Goal: Information Seeking & Learning: Learn about a topic

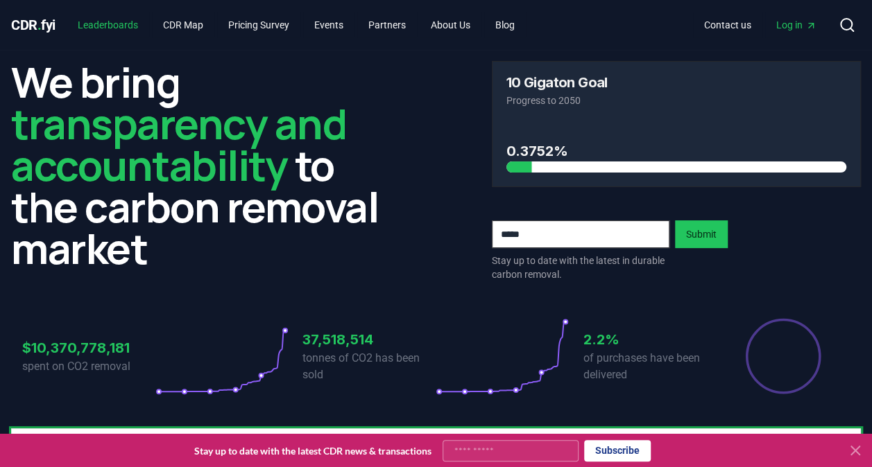
click at [126, 28] on link "Leaderboards" at bounding box center [108, 24] width 83 height 25
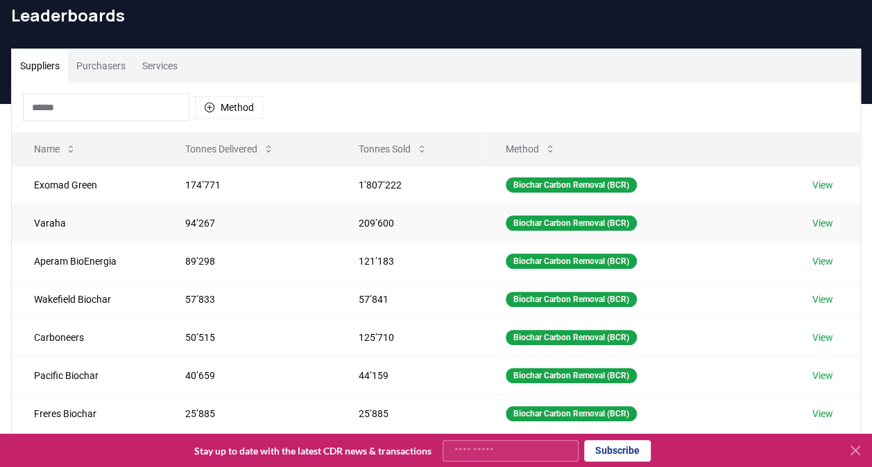
scroll to position [69, 0]
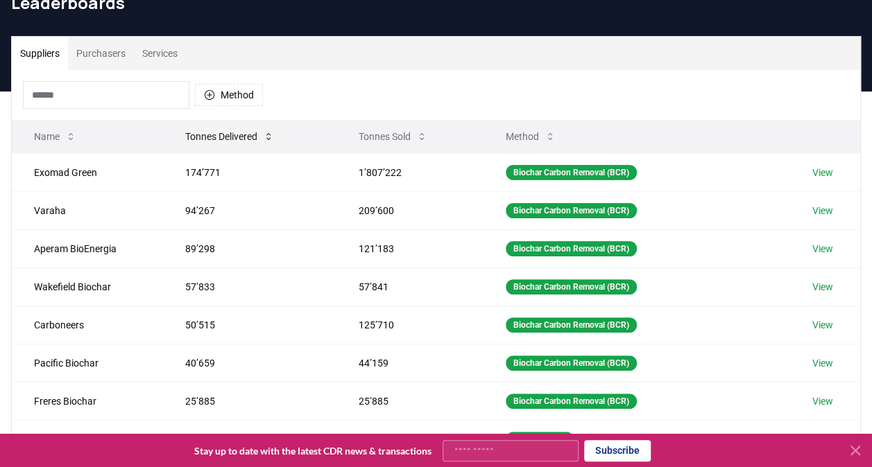
click at [229, 141] on button "Tonnes Delivered" at bounding box center [229, 137] width 111 height 28
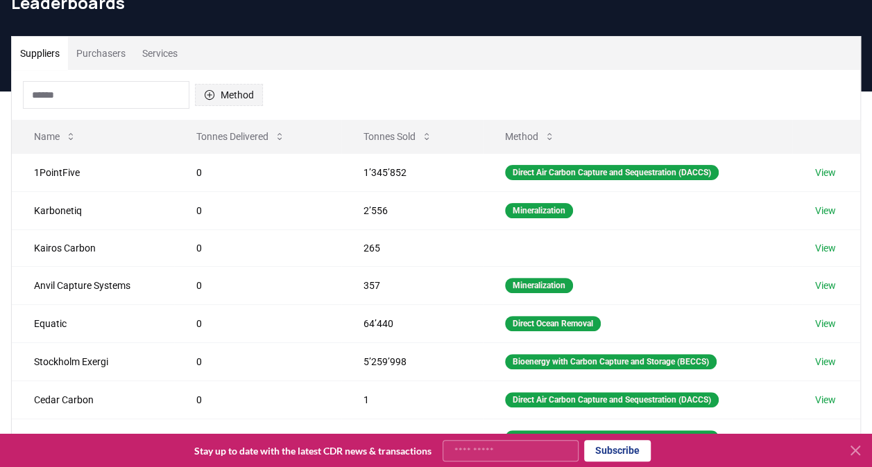
click at [223, 92] on button "Method" at bounding box center [229, 95] width 68 height 22
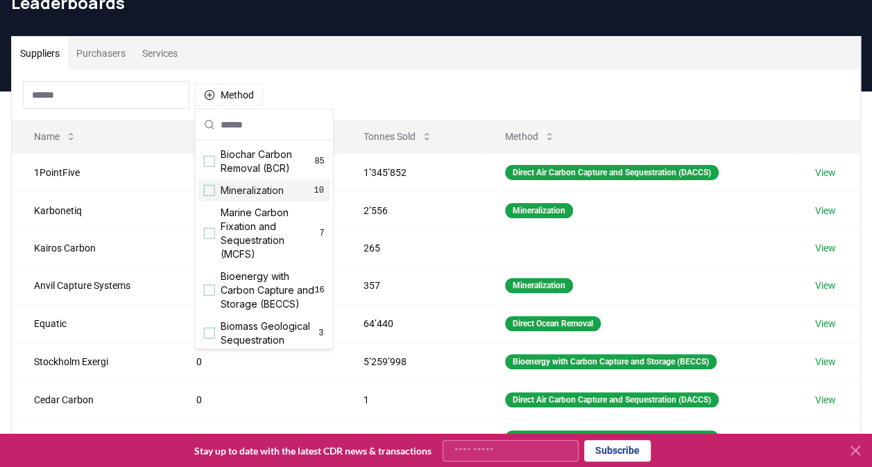
click at [264, 191] on span "Mineralization" at bounding box center [252, 191] width 63 height 14
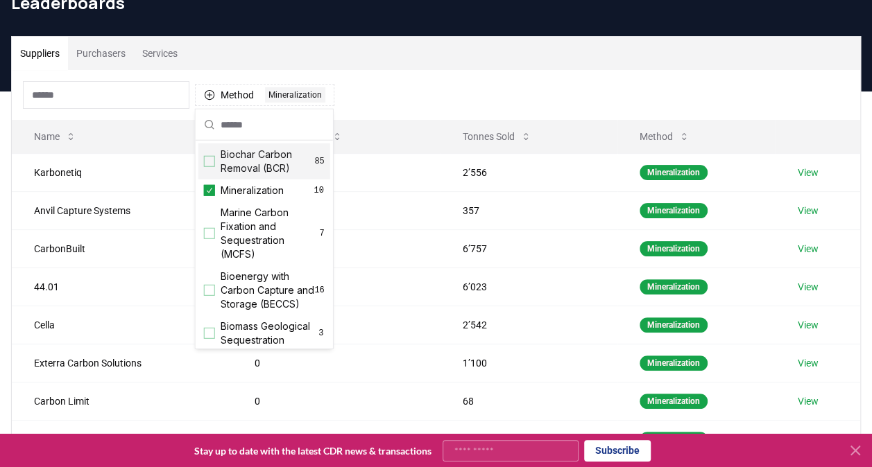
click at [400, 110] on div "Method 1 Mineralization" at bounding box center [436, 95] width 848 height 50
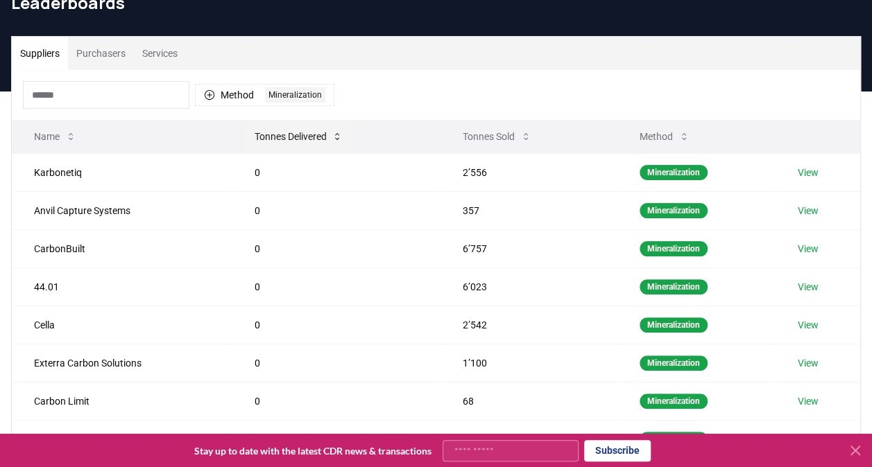
click at [313, 133] on button "Tonnes Delivered" at bounding box center [298, 137] width 111 height 28
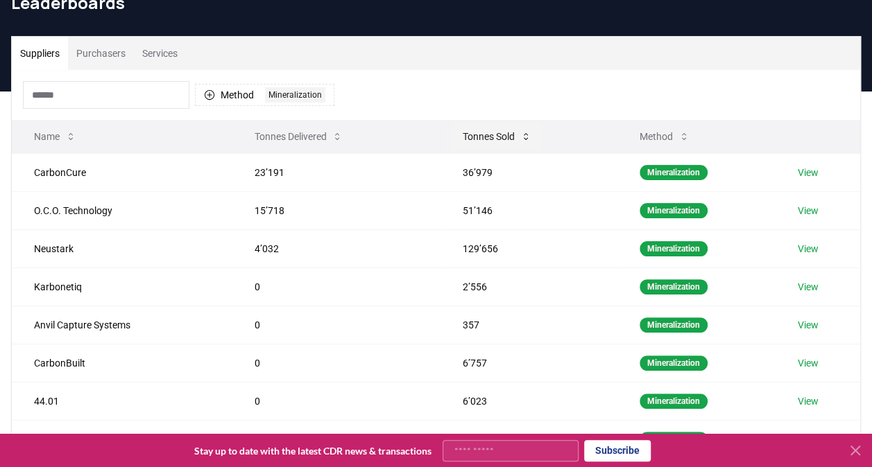
click at [476, 144] on button "Tonnes Sold" at bounding box center [497, 137] width 91 height 28
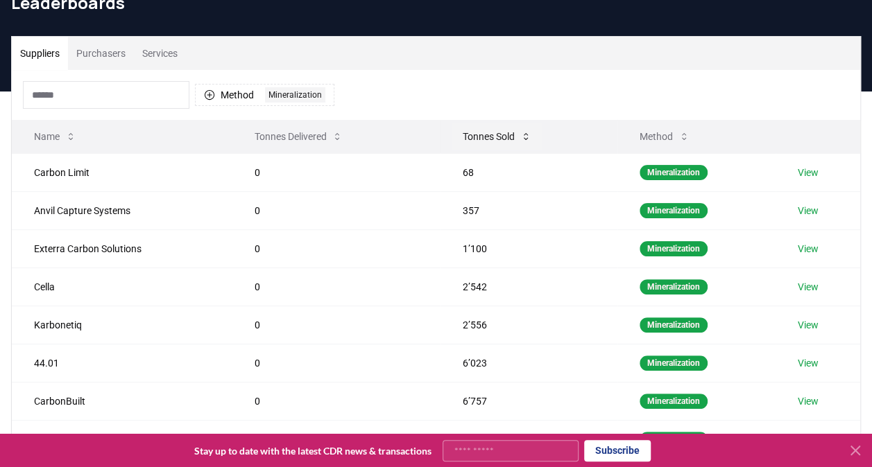
click at [502, 130] on button "Tonnes Sold" at bounding box center [497, 137] width 91 height 28
